Goal: Browse casually: Explore the website without a specific task or goal

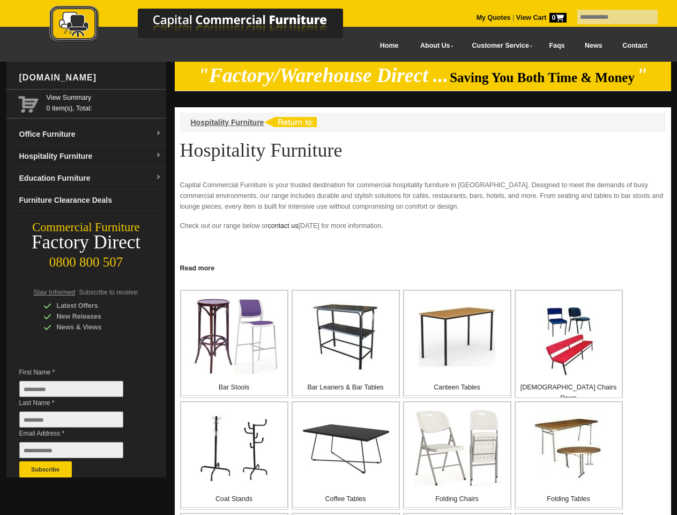
click at [611, 17] on input "text" at bounding box center [618, 17] width 80 height 14
click at [79, 422] on input "Last Name *" at bounding box center [71, 419] width 104 height 16
click at [46, 469] on button "Subscribe" at bounding box center [45, 469] width 53 height 16
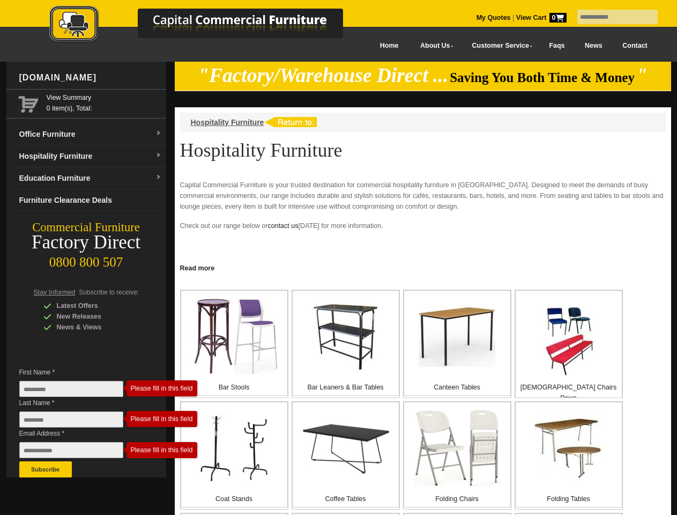
click at [423, 267] on link "Read more" at bounding box center [423, 266] width 497 height 13
